Goal: Check status: Check status

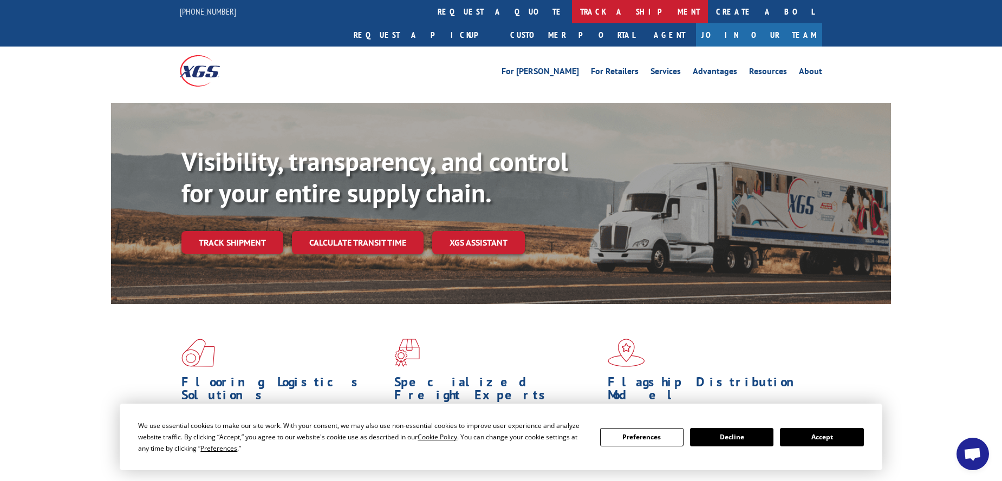
click at [572, 12] on link "track a shipment" at bounding box center [640, 11] width 136 height 23
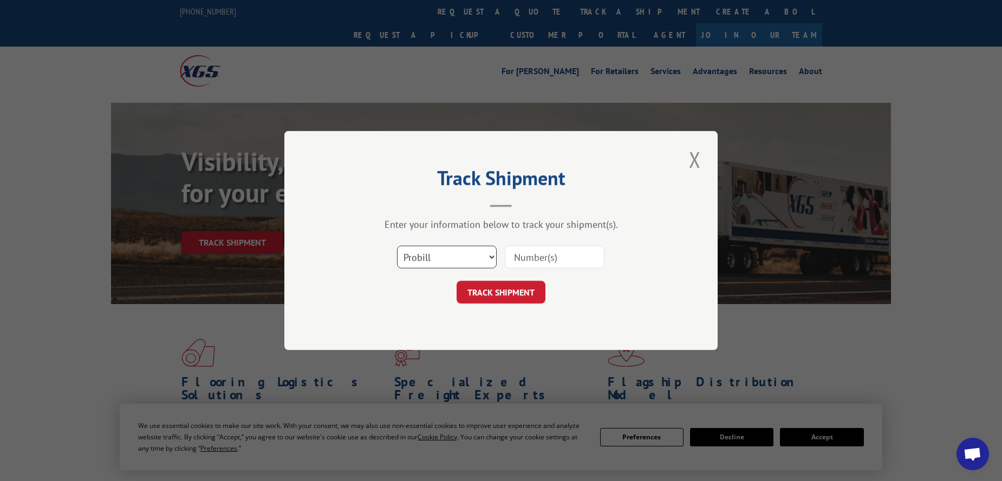
click at [443, 255] on select "Select category... Probill BOL PO" at bounding box center [447, 257] width 100 height 23
select select "bol"
click at [397, 246] on select "Select category... Probill BOL PO" at bounding box center [447, 257] width 100 height 23
click at [549, 254] on input at bounding box center [555, 257] width 100 height 23
paste input "15095779"
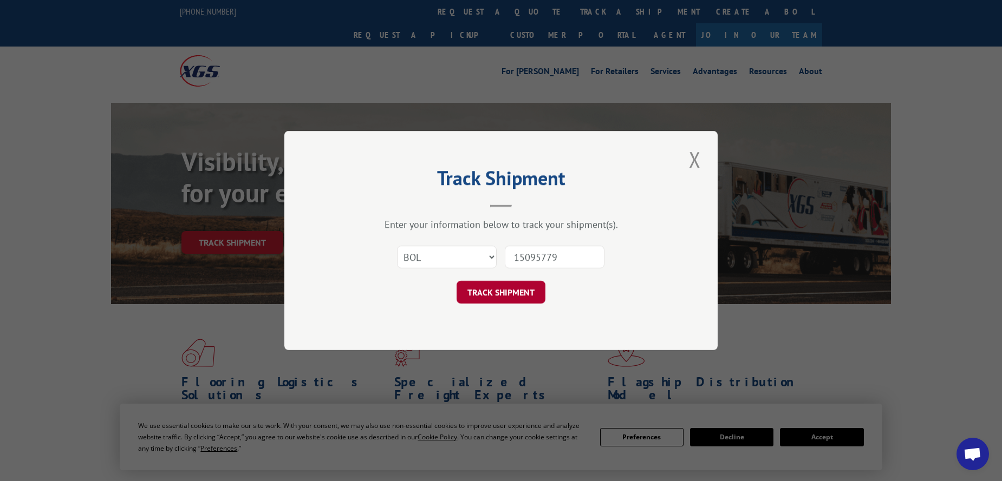
type input "15095779"
click at [517, 285] on button "TRACK SHIPMENT" at bounding box center [500, 292] width 89 height 23
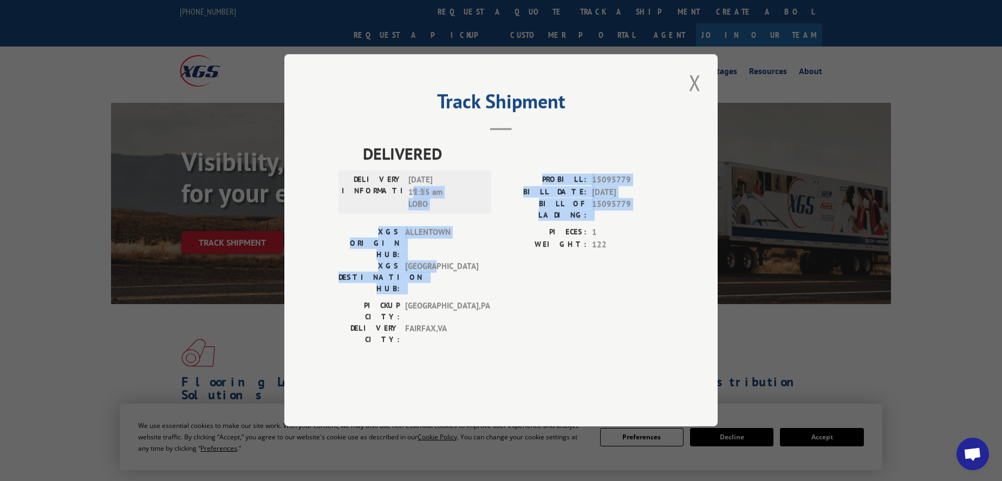
drag, startPoint x: 415, startPoint y: 218, endPoint x: 437, endPoint y: 279, distance: 65.1
click at [437, 279] on div "DELIVERED DELIVERY INFORMATION: [DATE] 11:15 am LOBO PROBILL: 15095779 BILL DAT…" at bounding box center [500, 247] width 325 height 210
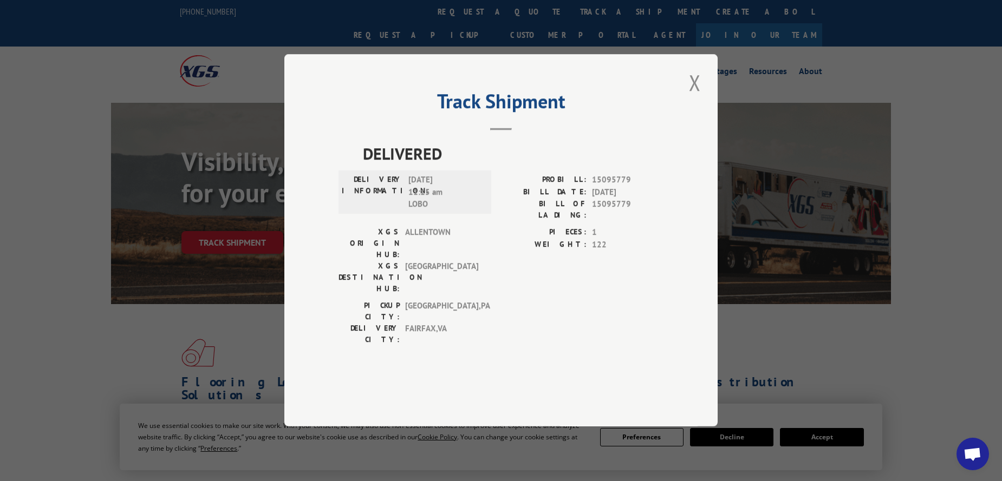
click at [449, 323] on span "[GEOGRAPHIC_DATA] , [GEOGRAPHIC_DATA]" at bounding box center [441, 334] width 73 height 23
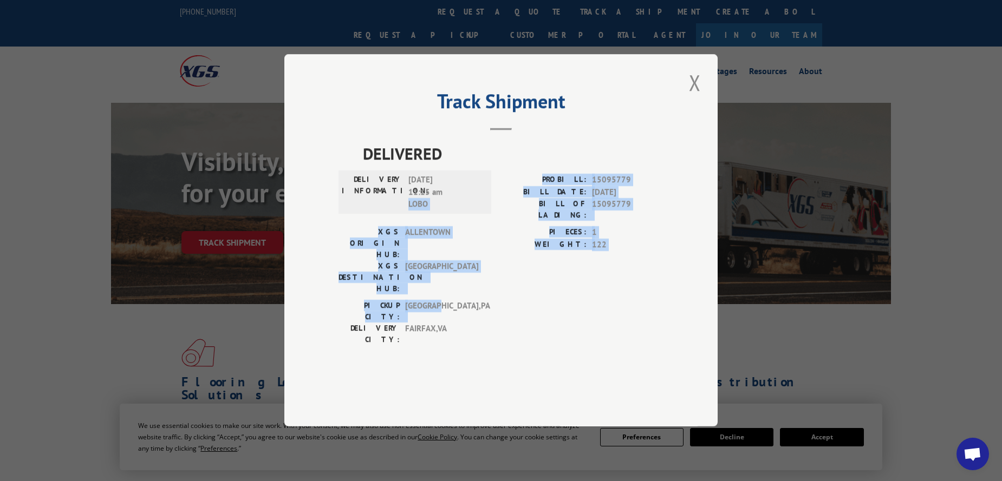
drag, startPoint x: 444, startPoint y: 302, endPoint x: 446, endPoint y: 244, distance: 58.0
click at [446, 244] on div "DELIVERED DELIVERY INFORMATION: [DATE] 11:15 am LOBO PROBILL: 15095779 BILL DAT…" at bounding box center [500, 247] width 325 height 210
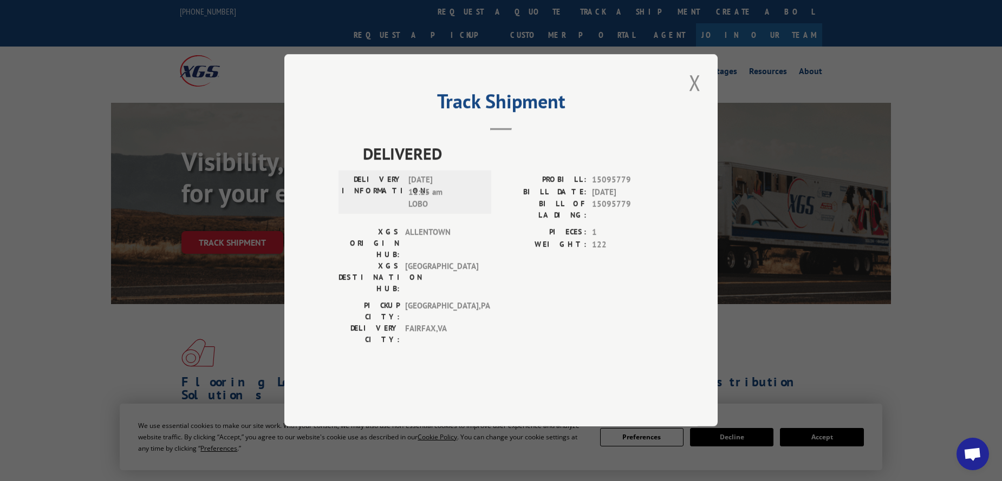
click at [427, 207] on span "[DATE] 11:15 am LOBO" at bounding box center [444, 192] width 73 height 37
click at [699, 97] on button "Close modal" at bounding box center [694, 83] width 18 height 30
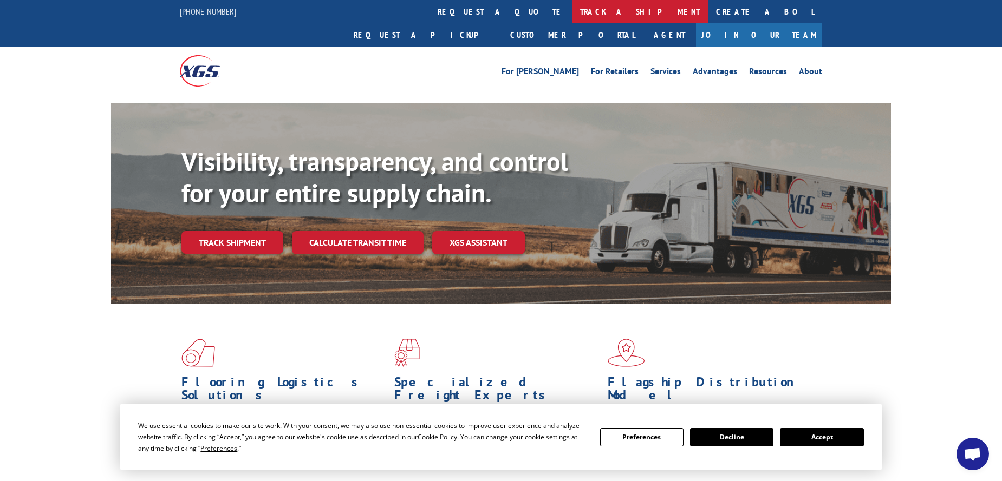
click at [572, 11] on link "track a shipment" at bounding box center [640, 11] width 136 height 23
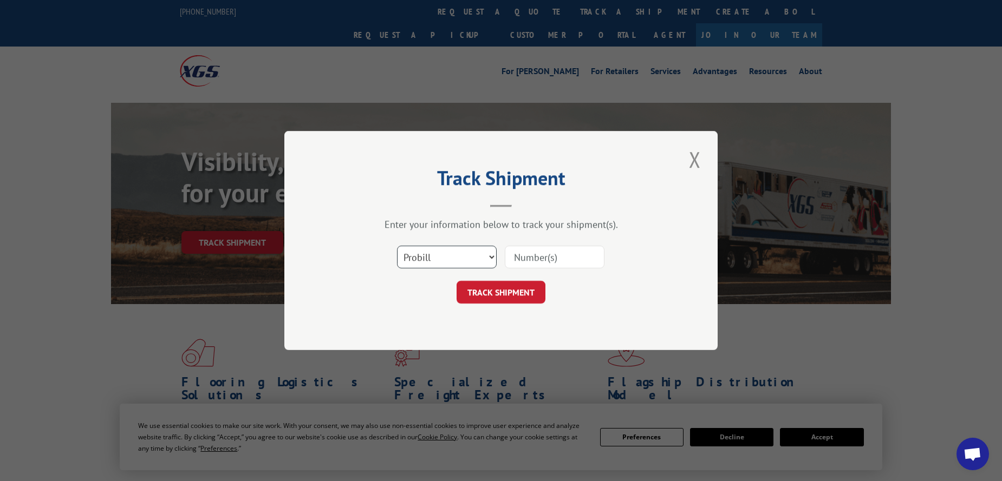
click at [422, 260] on select "Select category... Probill BOL PO" at bounding box center [447, 257] width 100 height 23
select select "bol"
click at [397, 246] on select "Select category... Probill BOL PO" at bounding box center [447, 257] width 100 height 23
click at [524, 260] on input at bounding box center [555, 257] width 100 height 23
paste input "15095779"
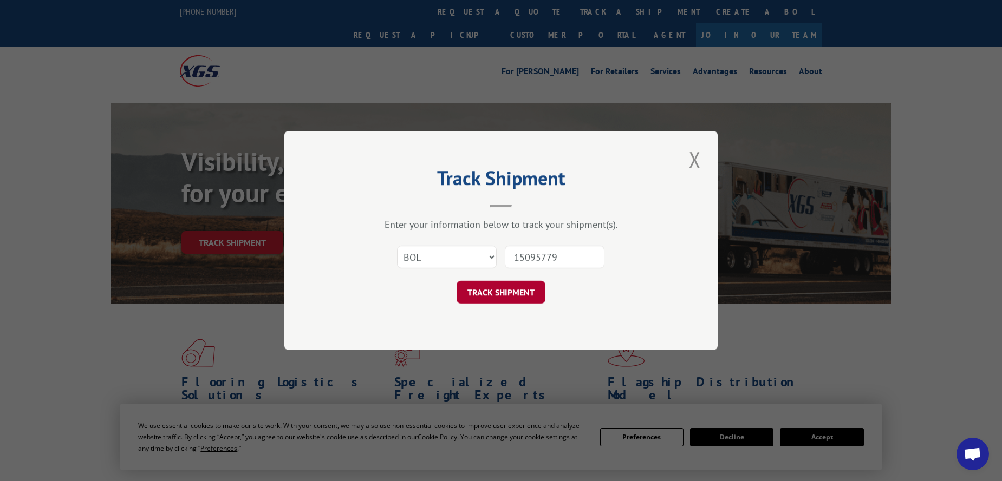
type input "15095779"
click at [473, 297] on button "TRACK SHIPMENT" at bounding box center [500, 292] width 89 height 23
